Goal: Task Accomplishment & Management: Complete application form

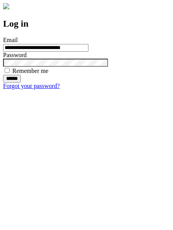
type input "**********"
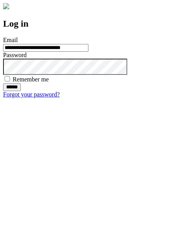
click at [21, 91] on input "******" at bounding box center [12, 87] width 18 height 8
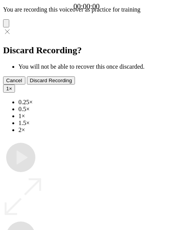
type input "**********"
